Goal: Transaction & Acquisition: Purchase product/service

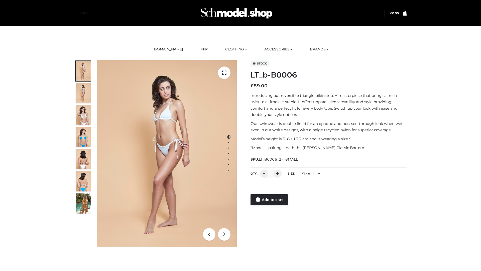
click at [270, 200] on link "Add to cart" at bounding box center [269, 199] width 37 height 11
